Goal: Transaction & Acquisition: Book appointment/travel/reservation

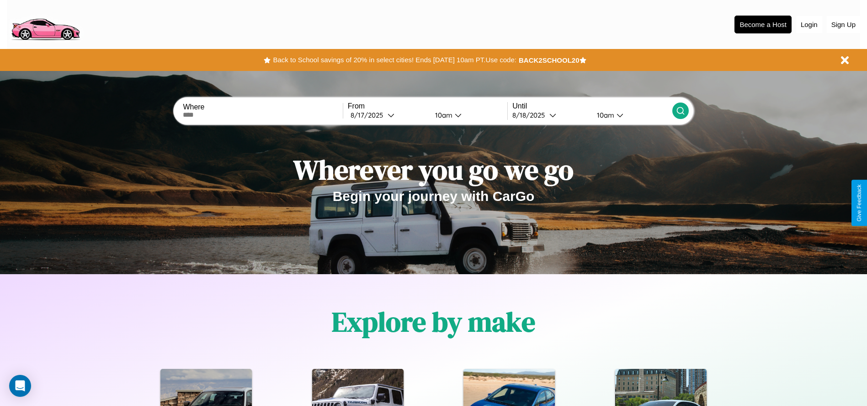
scroll to position [190, 0]
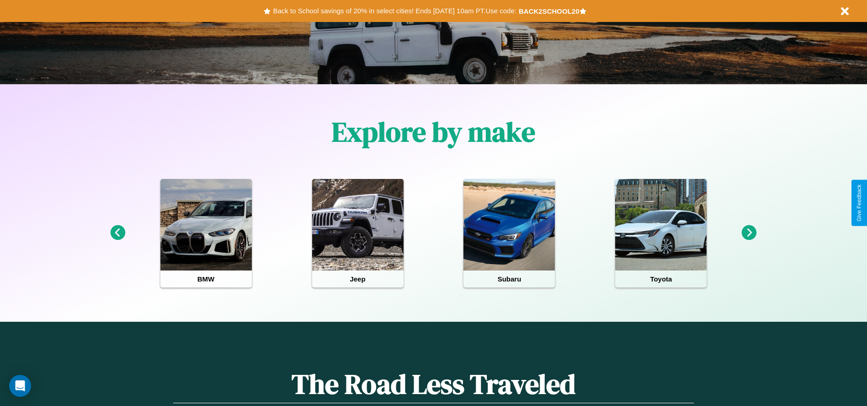
click at [749, 233] on icon at bounding box center [749, 232] width 15 height 15
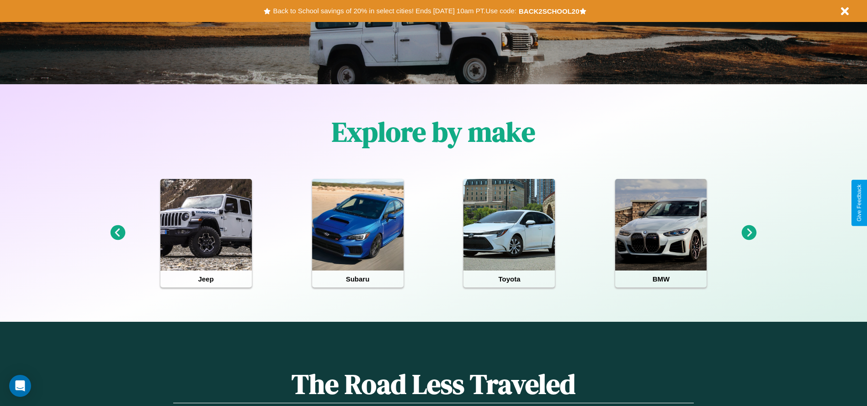
click at [118, 233] on icon at bounding box center [117, 232] width 15 height 15
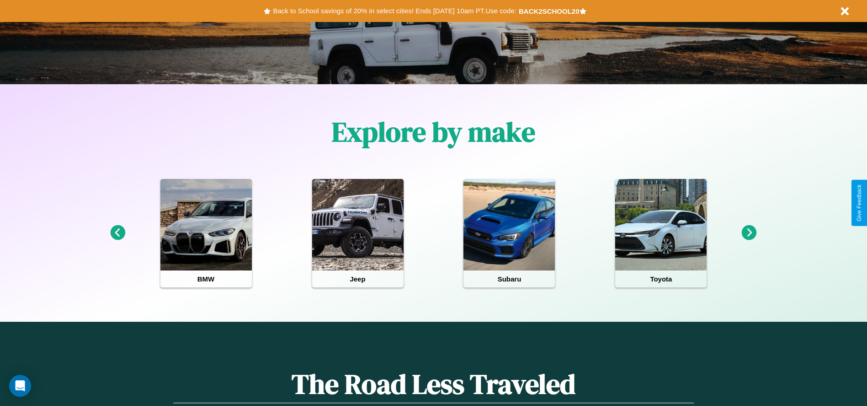
click at [118, 233] on icon at bounding box center [117, 232] width 15 height 15
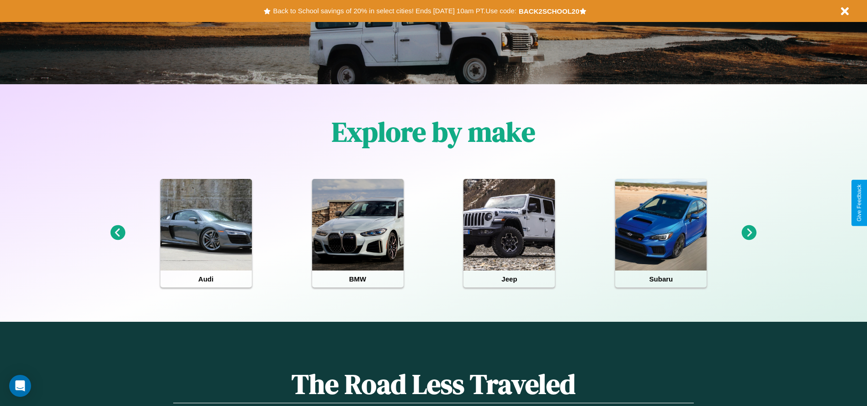
click at [749, 233] on icon at bounding box center [749, 232] width 15 height 15
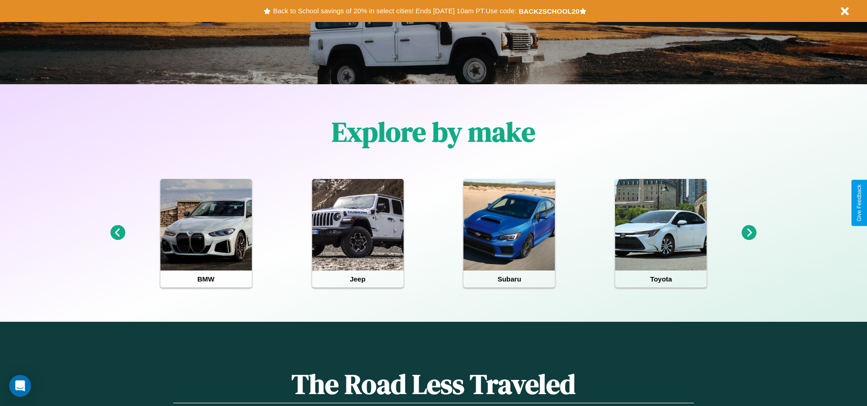
click at [749, 233] on icon at bounding box center [749, 232] width 15 height 15
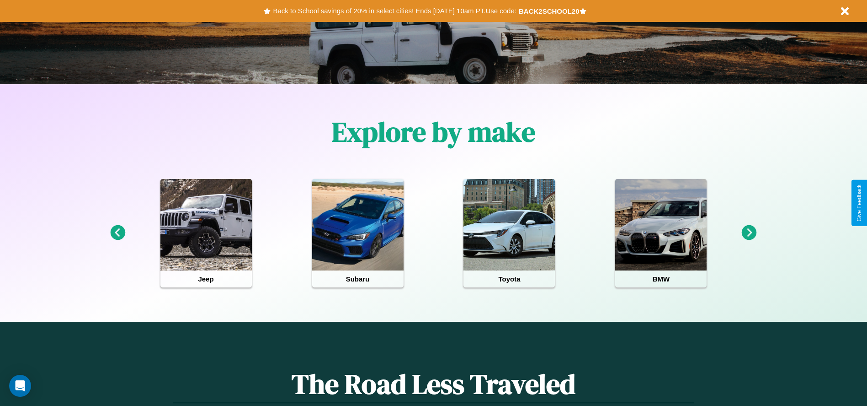
click at [749, 233] on icon at bounding box center [749, 232] width 15 height 15
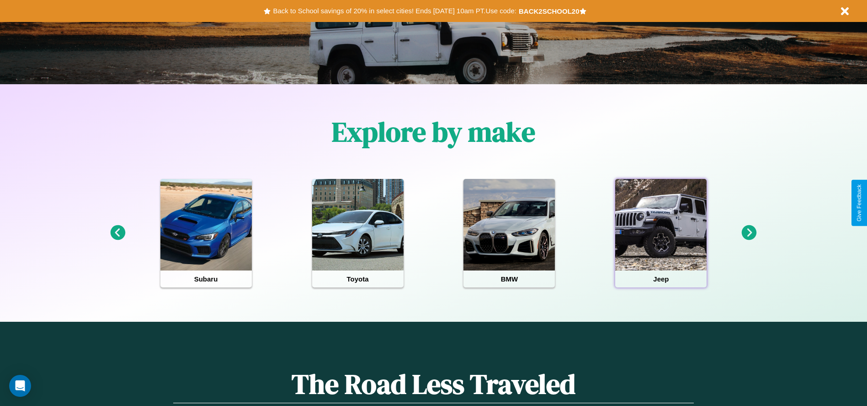
click at [661, 233] on div at bounding box center [660, 224] width 91 height 91
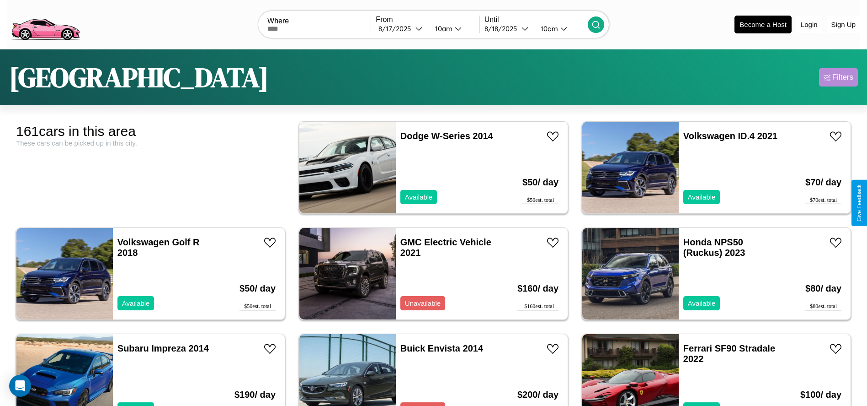
click at [839, 77] on div "Filters" at bounding box center [843, 77] width 21 height 9
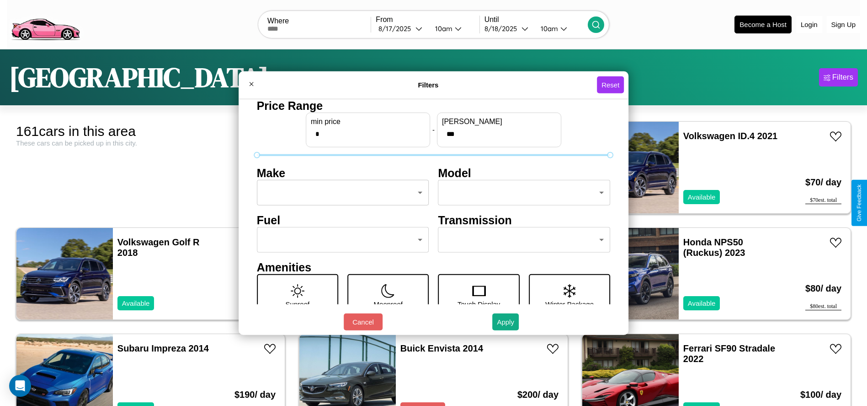
click at [340, 193] on body "CarGo Where From [DATE] 10am Until [DATE] 10am Become a Host Login Sign Up Lond…" at bounding box center [433, 231] width 867 height 462
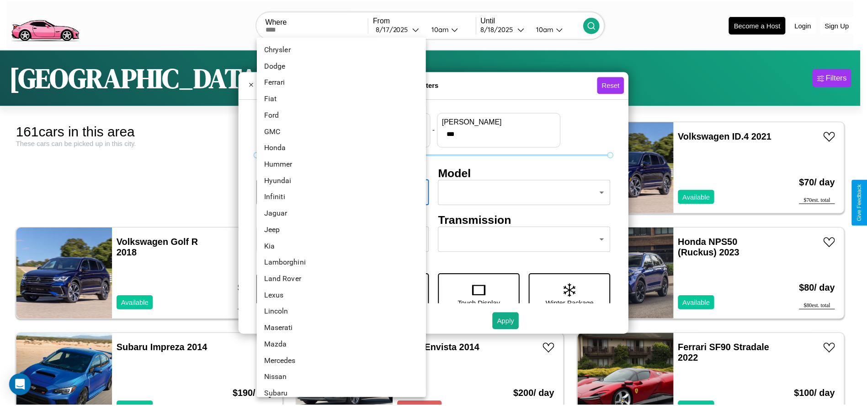
scroll to position [238, 0]
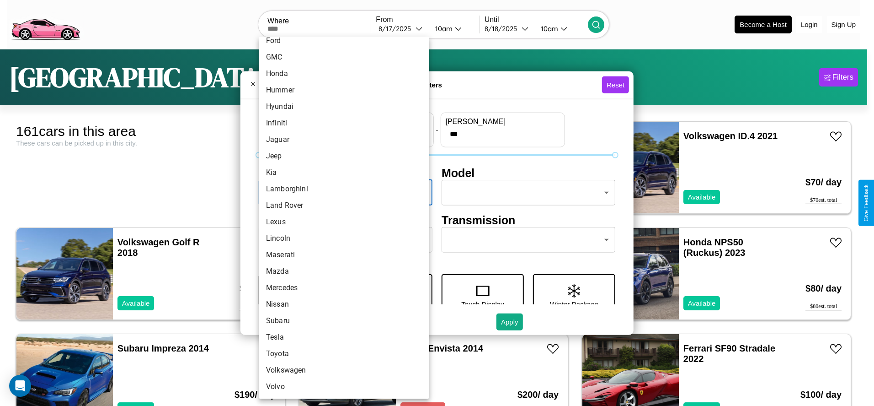
click at [341, 255] on li "Maserati" at bounding box center [344, 254] width 171 height 16
type input "********"
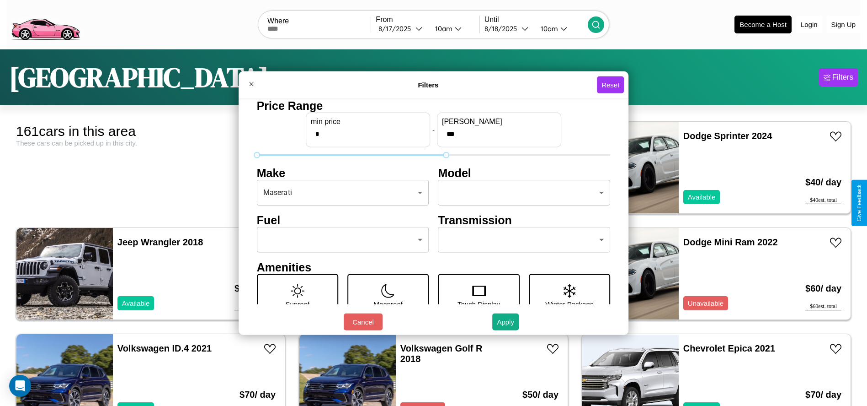
type input "***"
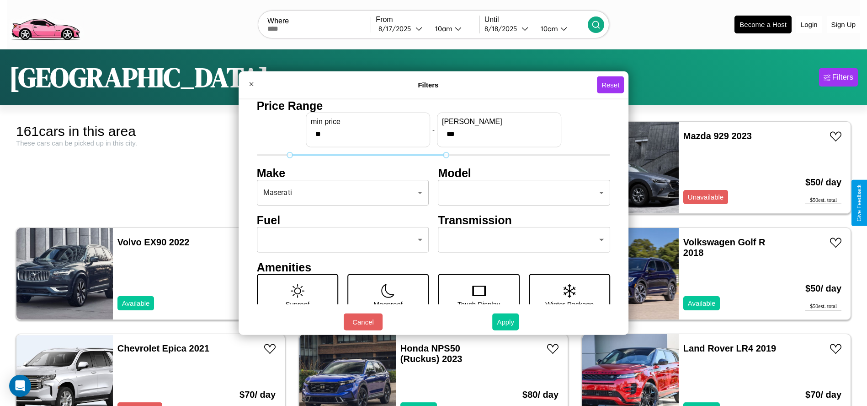
type input "**"
click at [506, 321] on button "Apply" at bounding box center [505, 321] width 27 height 17
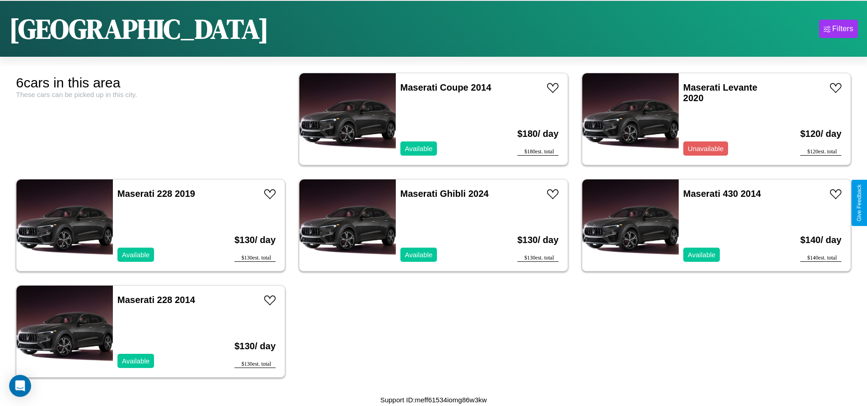
scroll to position [0, 0]
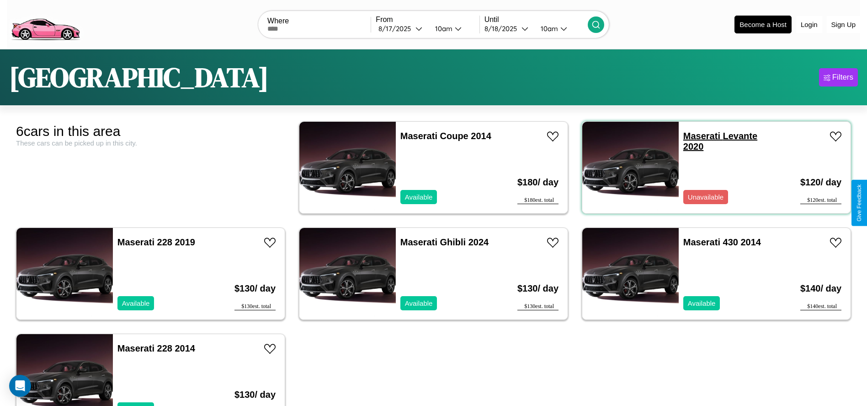
click at [696, 136] on link "Maserati Levante 2020" at bounding box center [721, 141] width 74 height 21
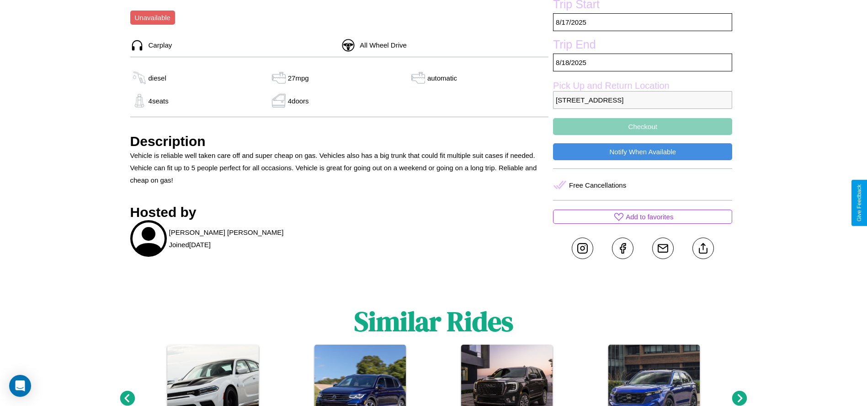
scroll to position [357, 0]
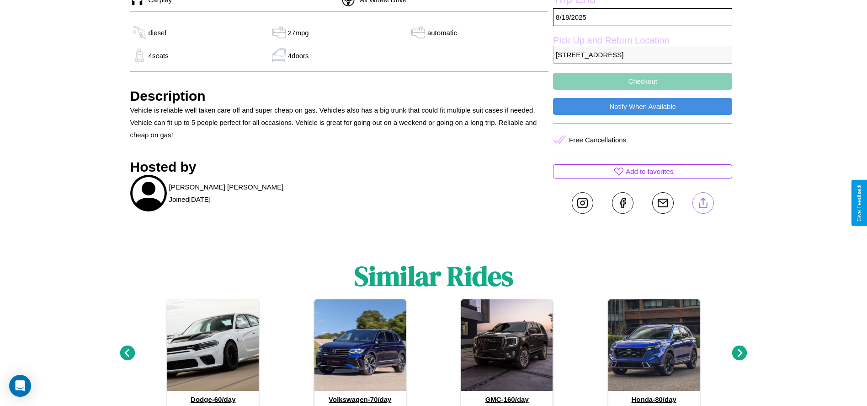
click at [703, 203] on line at bounding box center [703, 201] width 0 height 6
